Goal: Use online tool/utility

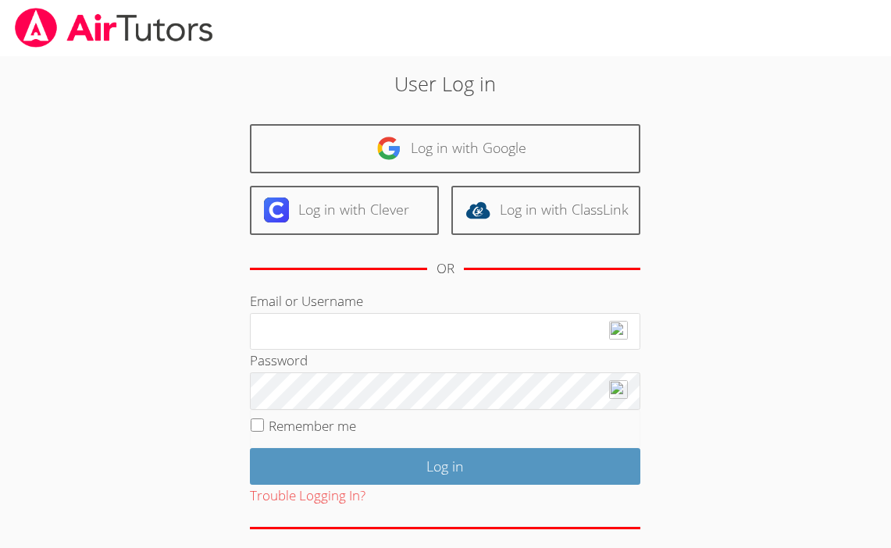
scroll to position [59, 0]
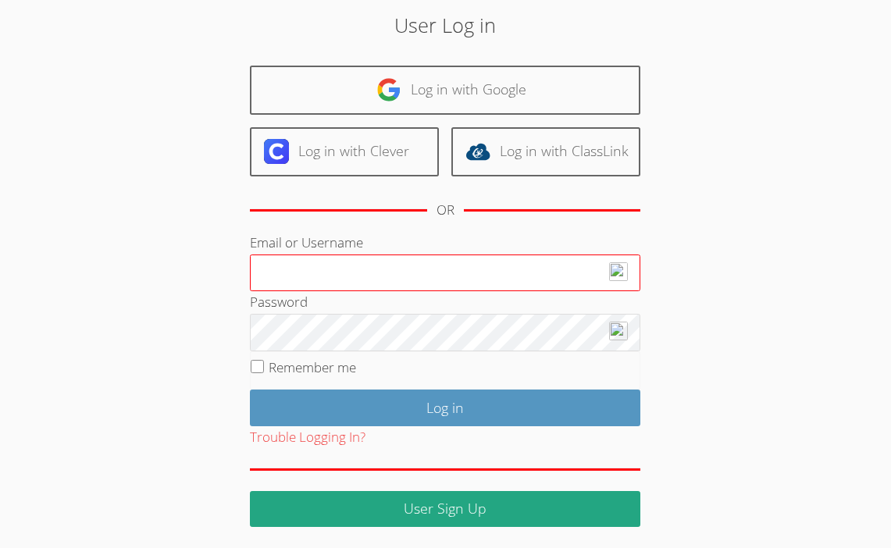
click at [341, 268] on input "Email or Username" at bounding box center [445, 272] width 390 height 37
click at [319, 264] on input "Email or Username" at bounding box center [445, 272] width 390 height 37
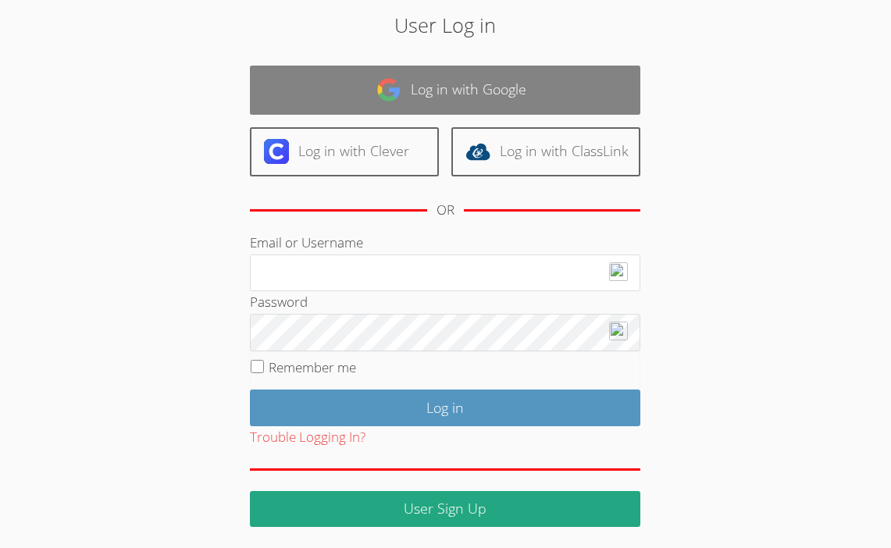
click at [439, 76] on link "Log in with Google" at bounding box center [445, 90] width 390 height 49
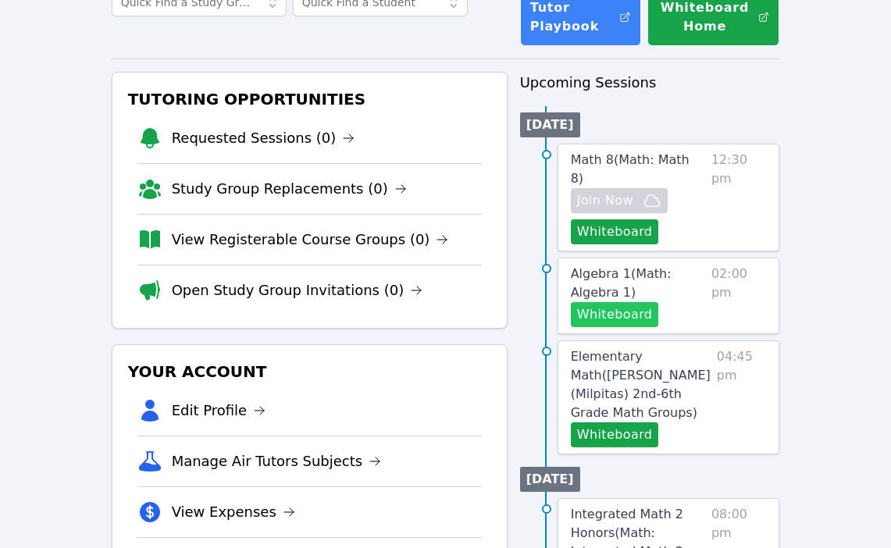
scroll to position [123, 0]
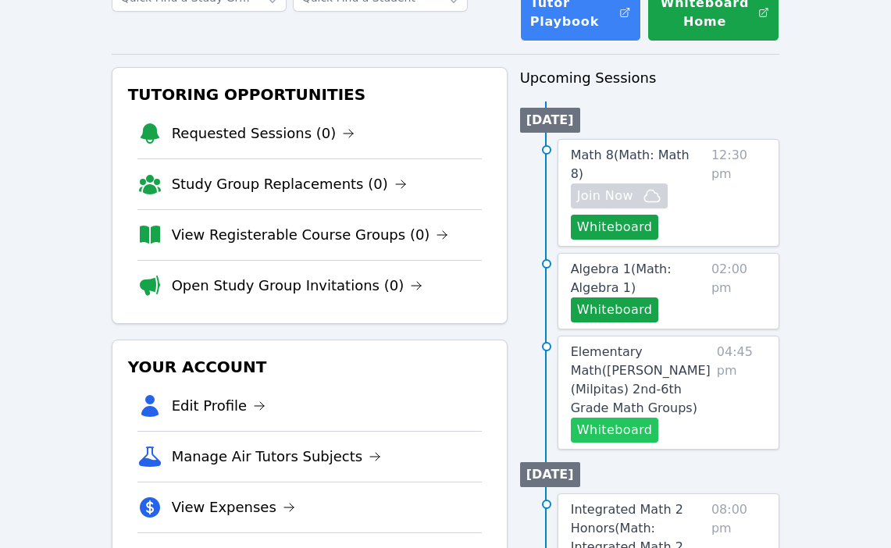
click at [629, 418] on button "Whiteboard" at bounding box center [615, 430] width 88 height 25
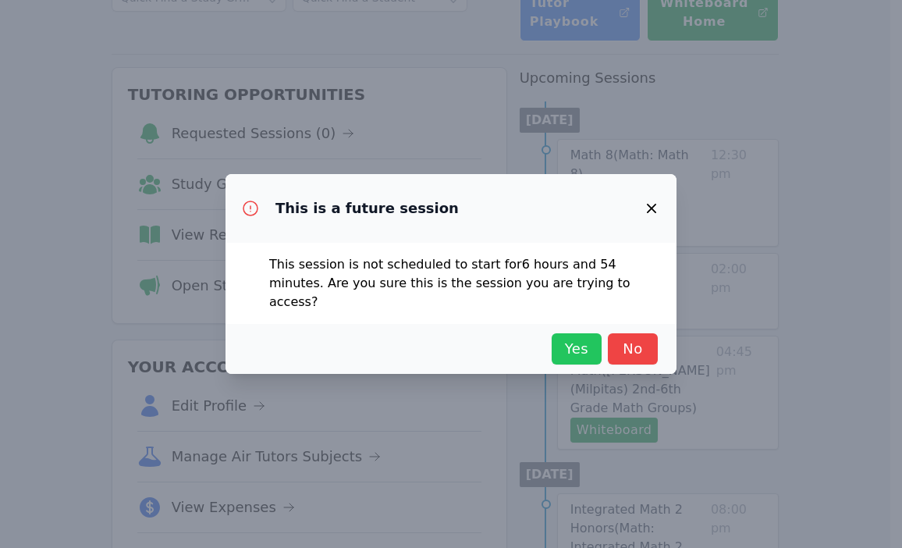
click at [577, 350] on span "Yes" at bounding box center [577, 349] width 34 height 22
